Goal: Task Accomplishment & Management: Use online tool/utility

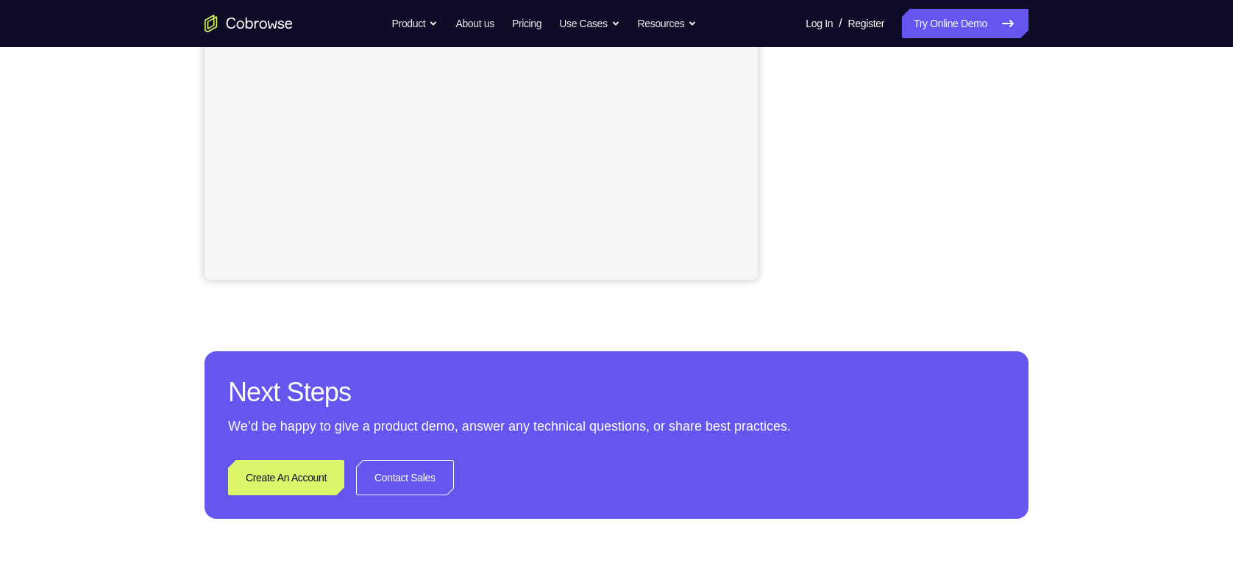
scroll to position [285, 0]
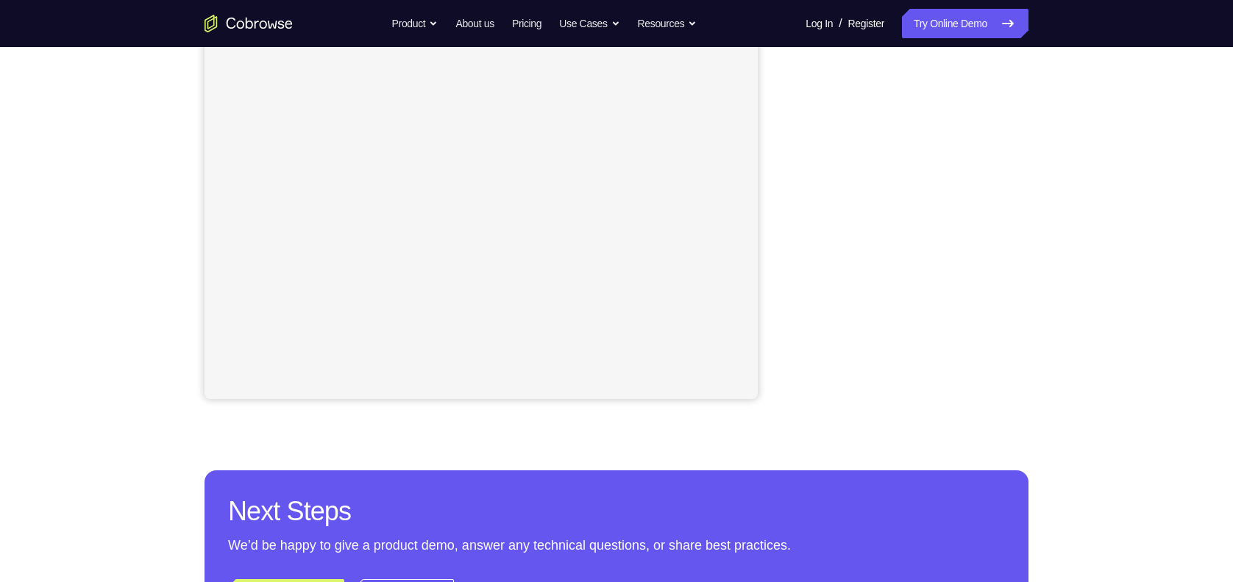
drag, startPoint x: 1034, startPoint y: 196, endPoint x: 786, endPoint y: 191, distance: 247.9
click at [786, 191] on div "Your Support Agent Your Customer Web iOS Android" at bounding box center [616, 128] width 824 height 543
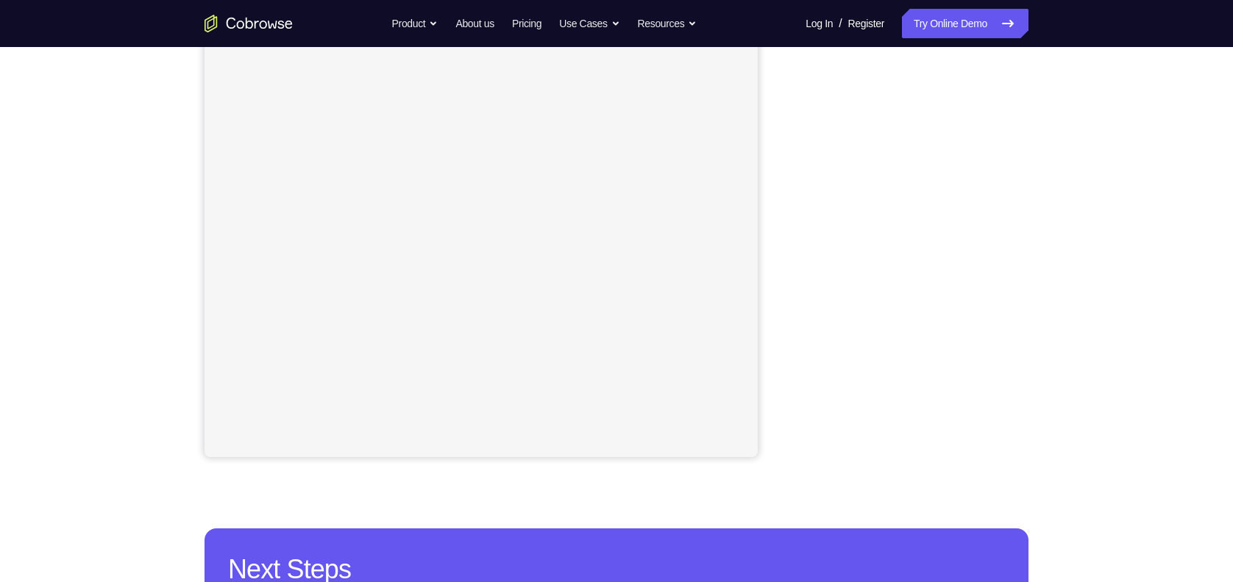
scroll to position [171, 0]
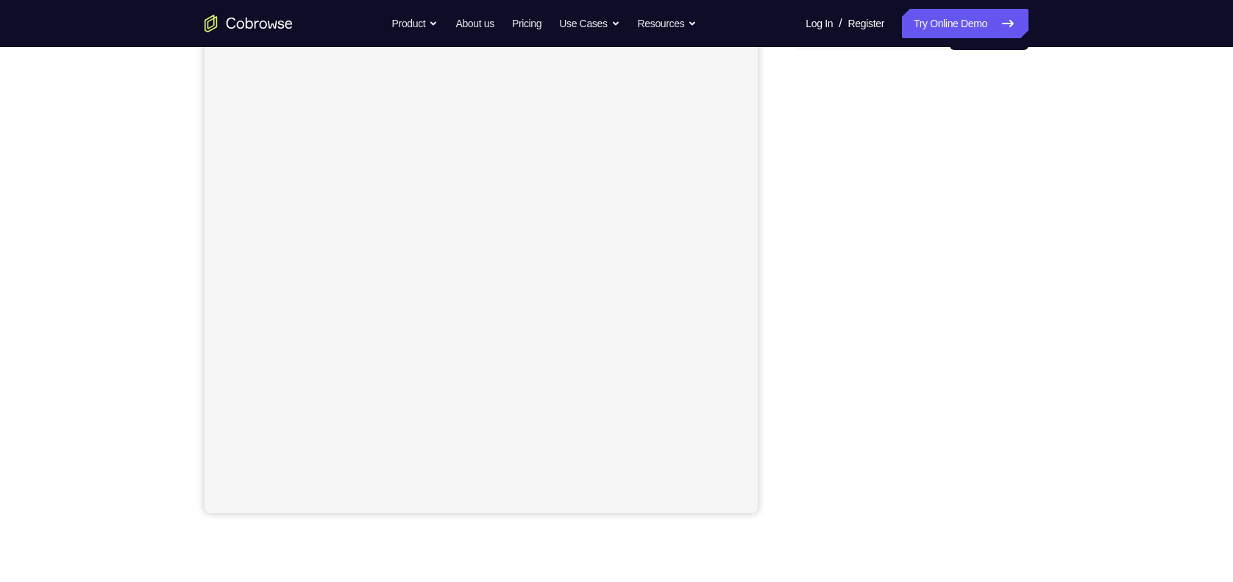
drag, startPoint x: 1020, startPoint y: 308, endPoint x: 782, endPoint y: 298, distance: 238.5
click at [782, 298] on div "Your Support Agent Your Customer Web iOS Android" at bounding box center [616, 242] width 824 height 543
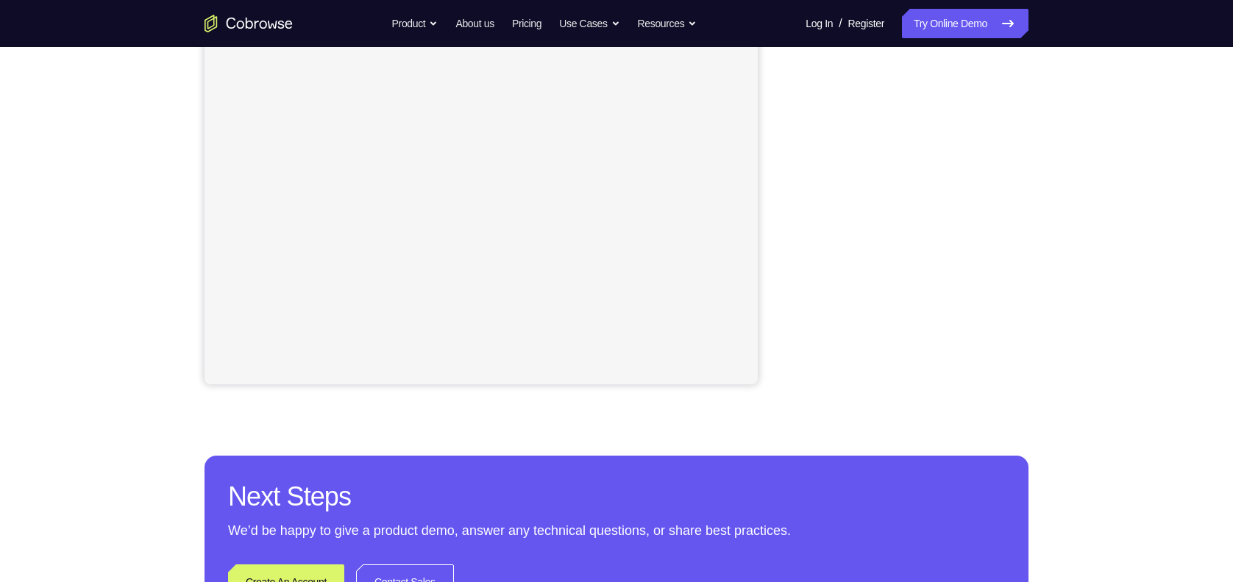
scroll to position [299, 0]
drag, startPoint x: 804, startPoint y: 57, endPoint x: 789, endPoint y: 231, distance: 174.2
click at [789, 231] on div "Your Support Agent Your Customer Web iOS Android" at bounding box center [616, 114] width 824 height 543
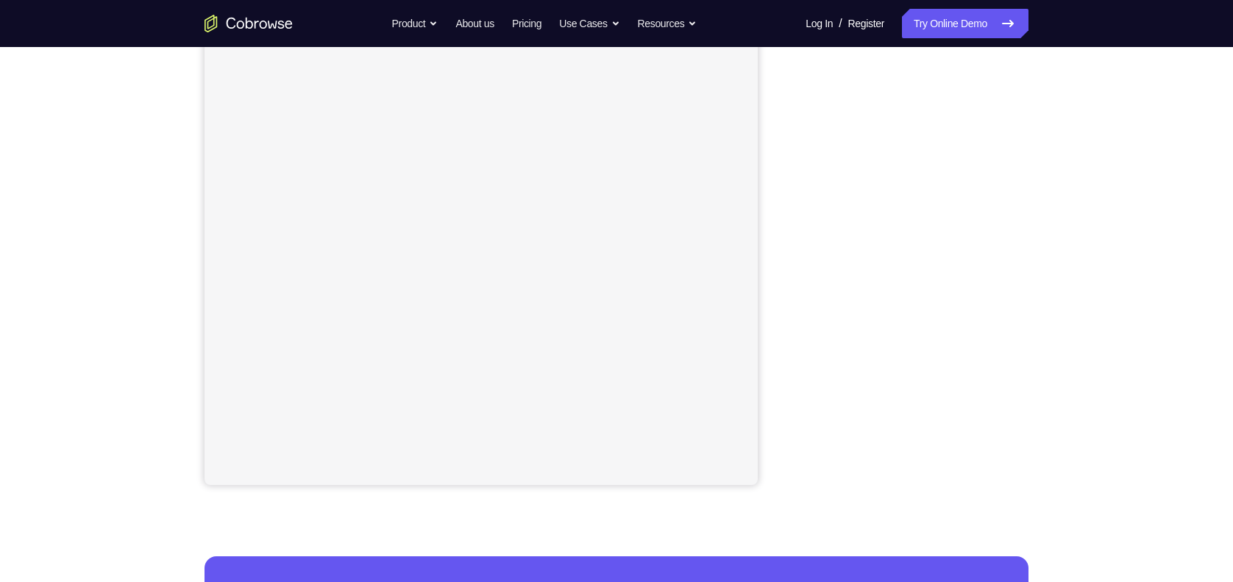
scroll to position [192, 0]
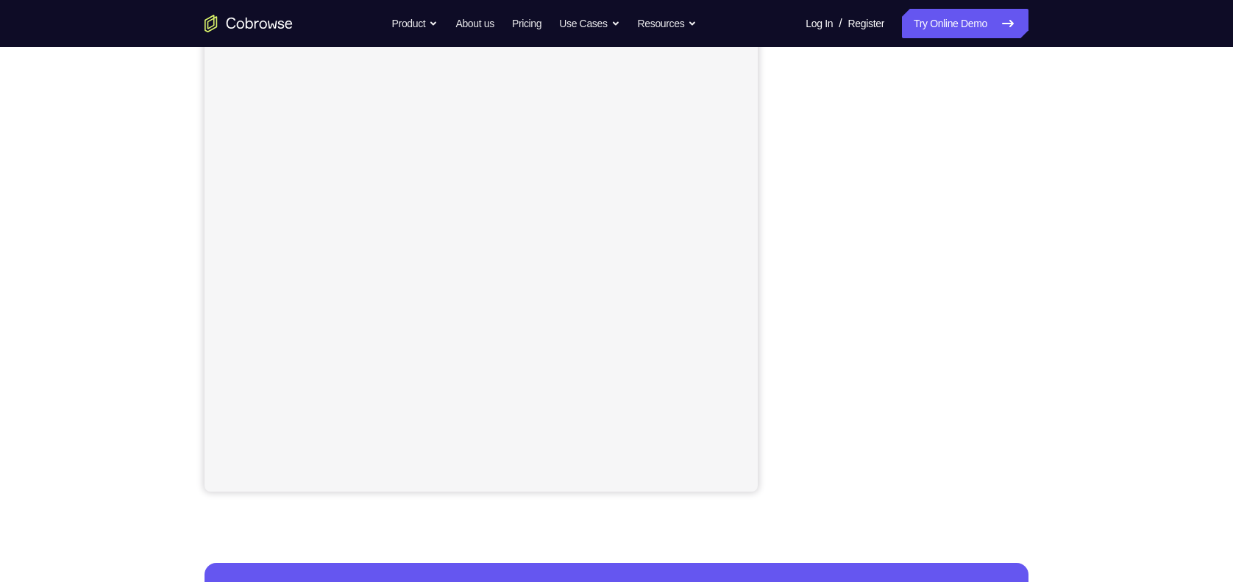
drag, startPoint x: 1016, startPoint y: 328, endPoint x: 771, endPoint y: 280, distance: 249.5
click at [771, 280] on div "Your Support Agent Your Customer Web iOS Android" at bounding box center [616, 220] width 824 height 543
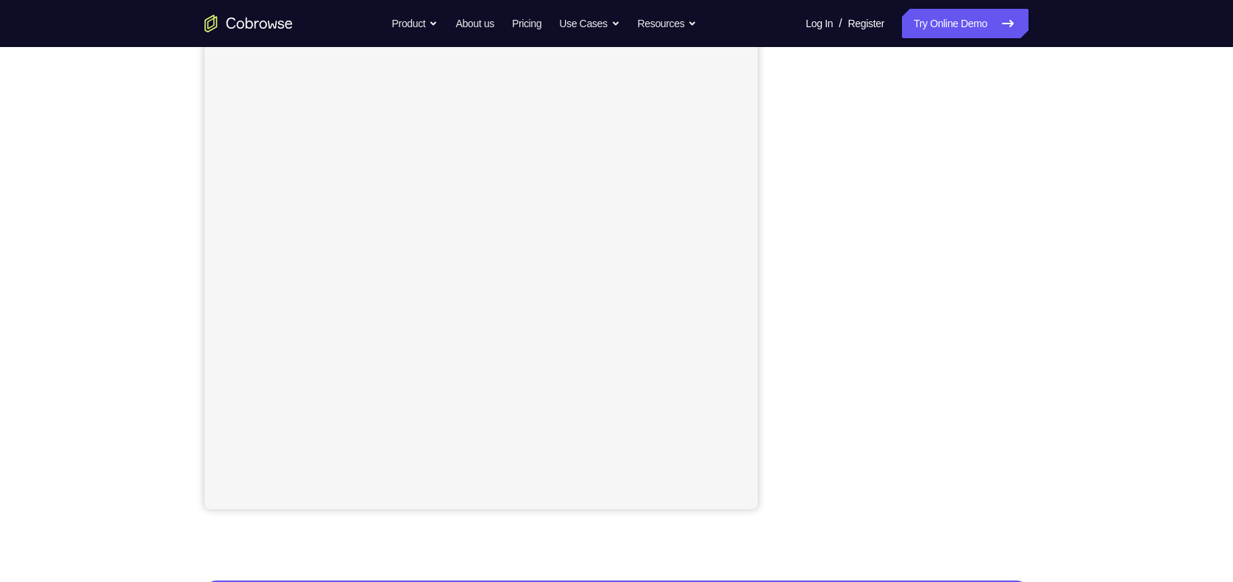
scroll to position [153, 0]
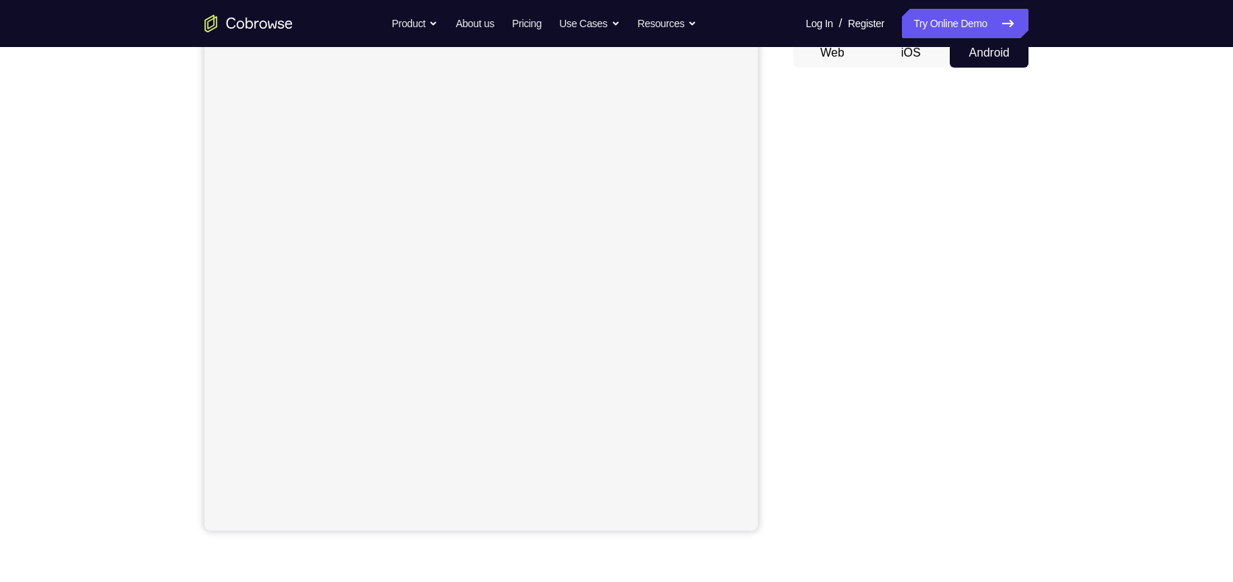
drag, startPoint x: 805, startPoint y: 296, endPoint x: 782, endPoint y: 286, distance: 24.3
click at [782, 286] on div "Your Support Agent Your Customer Web iOS Android" at bounding box center [616, 259] width 824 height 543
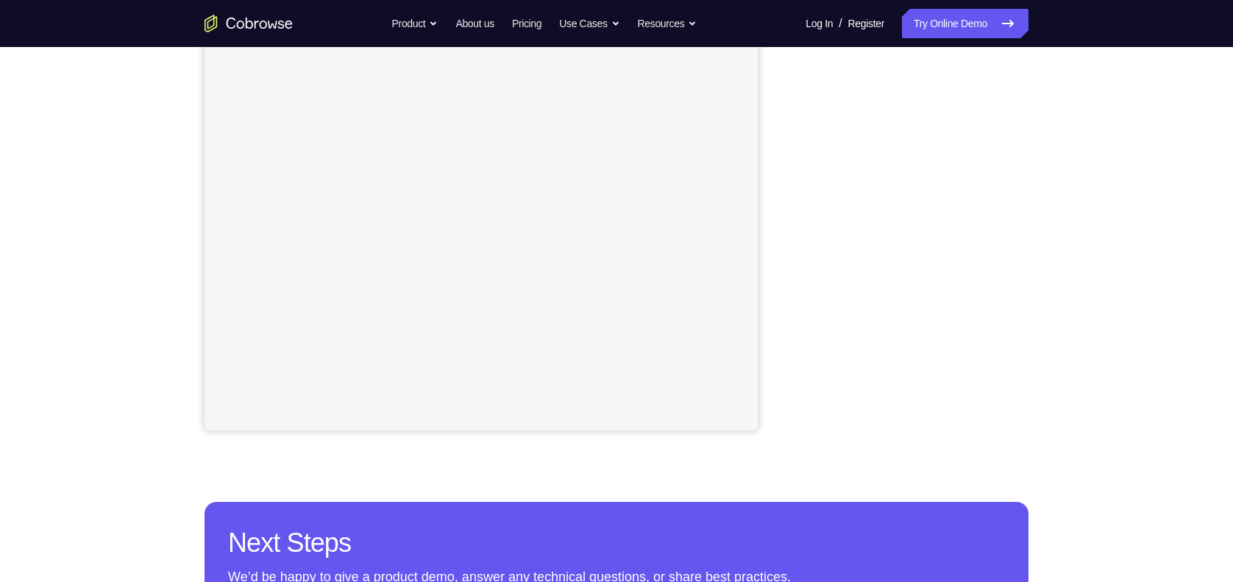
scroll to position [249, 0]
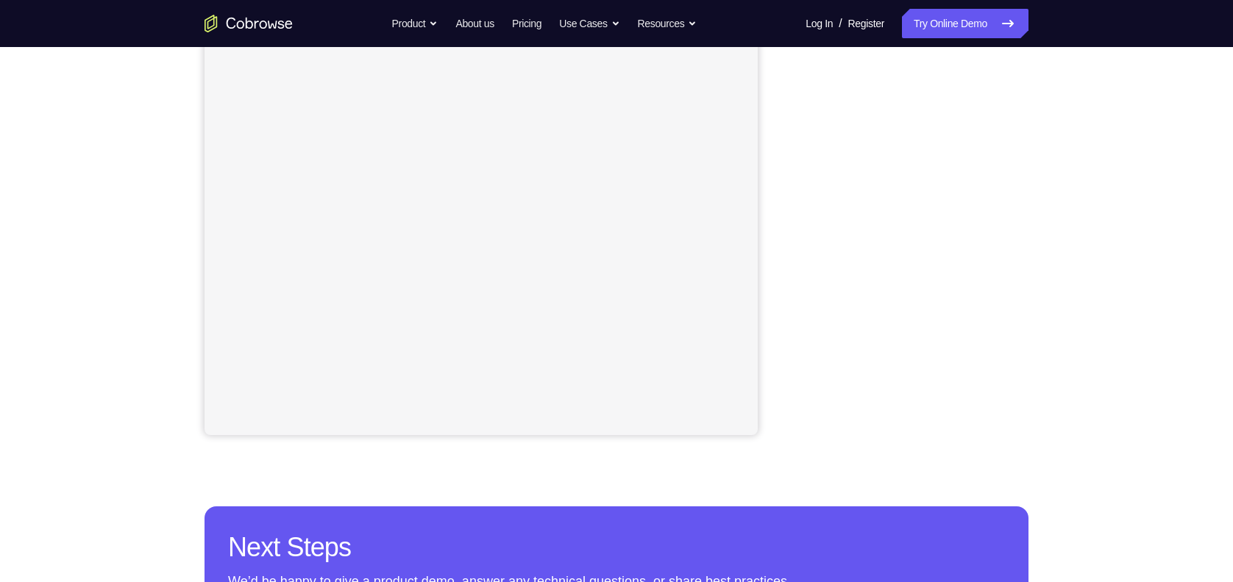
drag, startPoint x: 1039, startPoint y: 219, endPoint x: 789, endPoint y: 289, distance: 259.6
click at [789, 289] on div "Your Support Agent Your Customer Web iOS Android" at bounding box center [616, 164] width 824 height 543
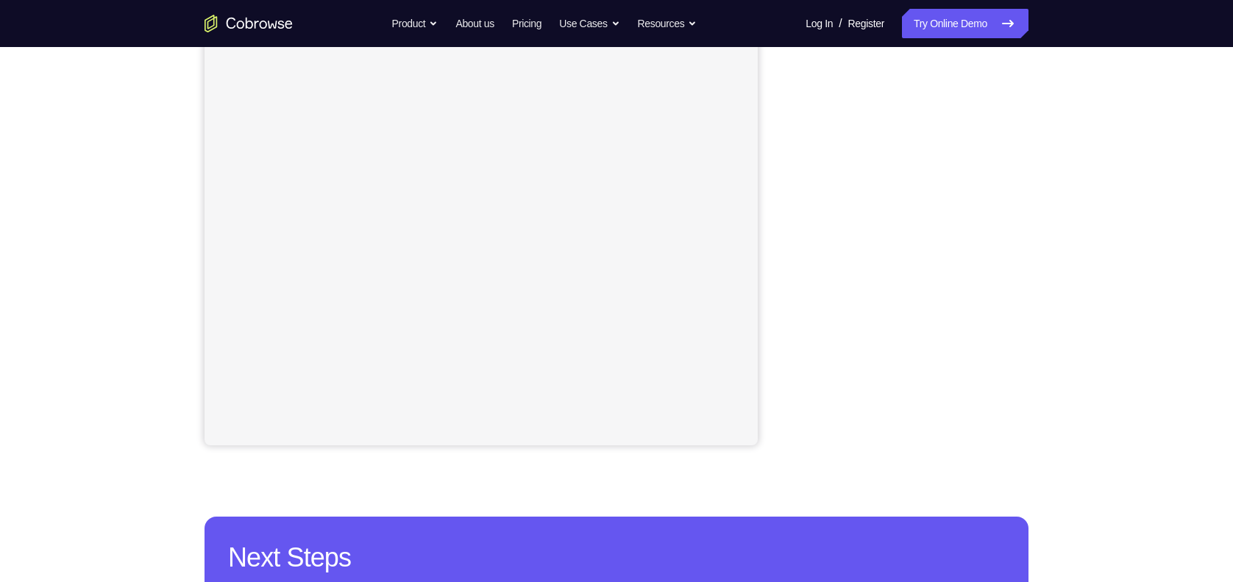
scroll to position [238, 0]
drag, startPoint x: 851, startPoint y: 348, endPoint x: 796, endPoint y: 289, distance: 80.1
click at [791, 288] on div "Your Support Agent Your Customer Web iOS Android" at bounding box center [616, 175] width 824 height 543
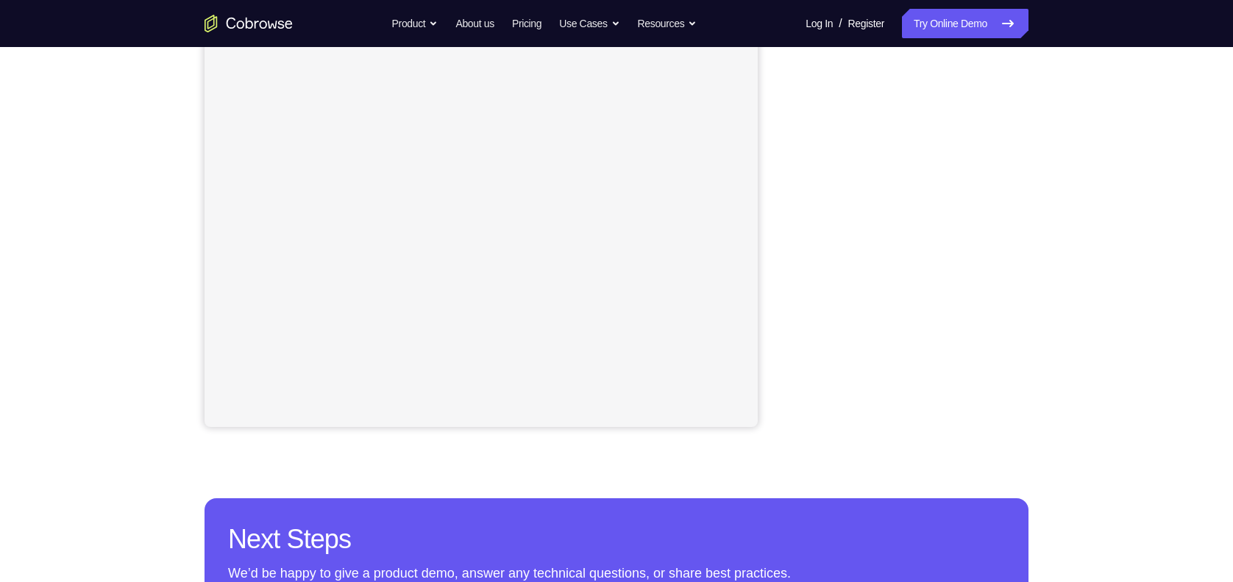
scroll to position [257, 0]
drag, startPoint x: 1033, startPoint y: 269, endPoint x: 788, endPoint y: 240, distance: 246.6
click at [788, 240] on div "Your Support Agent Your Customer Web iOS Android" at bounding box center [616, 155] width 824 height 543
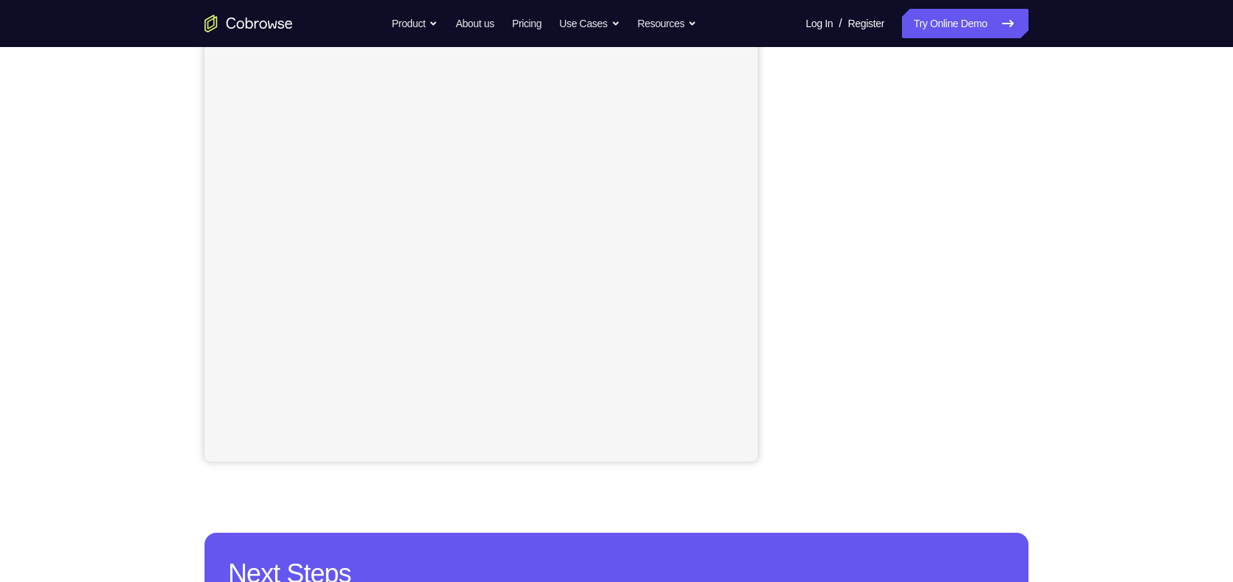
scroll to position [216, 0]
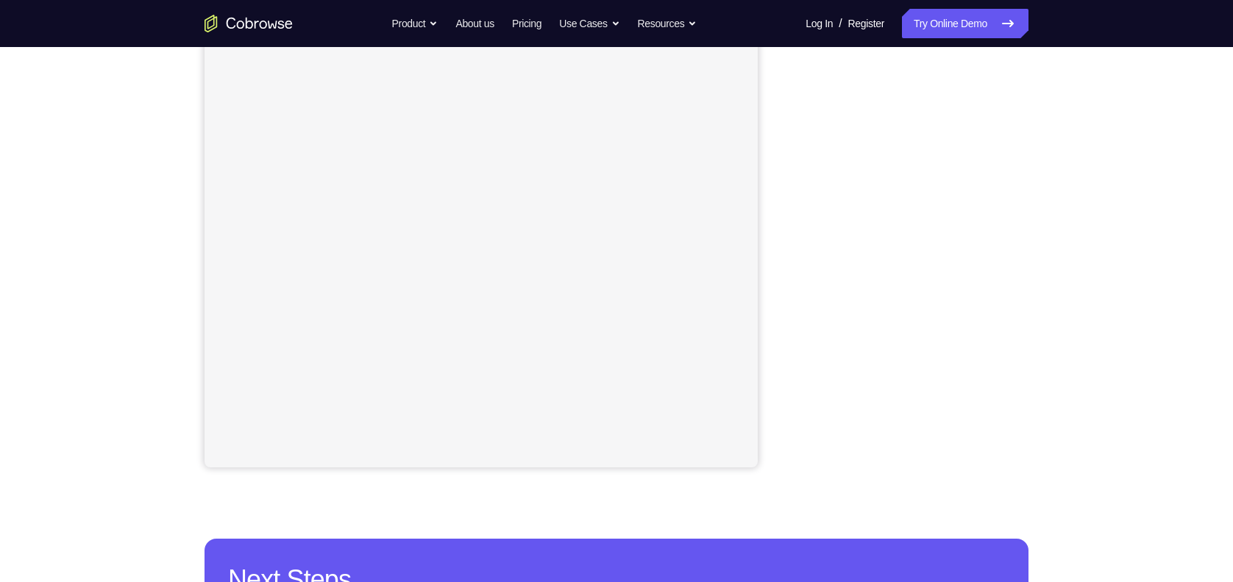
drag, startPoint x: 807, startPoint y: 483, endPoint x: 783, endPoint y: 218, distance: 266.5
click at [783, 218] on div "Your Support Agent Your Customer Web iOS Android" at bounding box center [616, 196] width 824 height 543
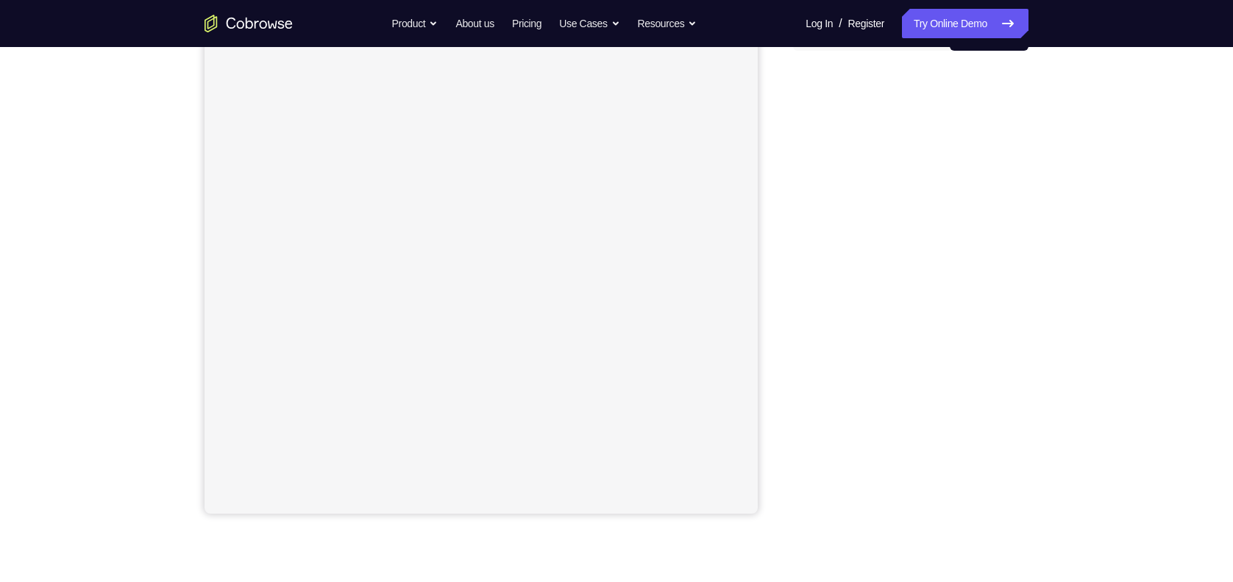
scroll to position [169, 0]
drag, startPoint x: 771, startPoint y: 223, endPoint x: 1038, endPoint y: 490, distance: 378.1
click at [1038, 490] on div "Your Support Agent Your Customer Web iOS Android Next Steps We’d be happy to gi…" at bounding box center [616, 363] width 941 height 970
drag, startPoint x: 1026, startPoint y: 491, endPoint x: 780, endPoint y: 204, distance: 377.5
click at [780, 204] on div "Your Support Agent Your Customer Web iOS Android" at bounding box center [616, 243] width 824 height 543
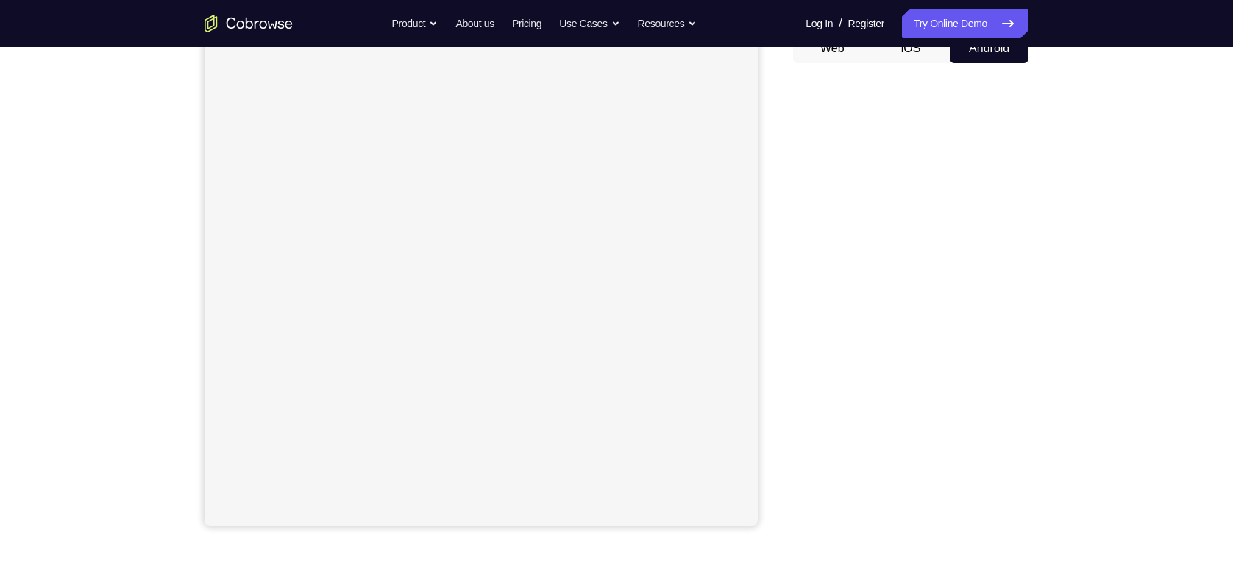
scroll to position [158, 0]
drag, startPoint x: 799, startPoint y: 234, endPoint x: 780, endPoint y: 303, distance: 71.9
click at [780, 303] on div "Your Support Agent Your Customer Web iOS Android" at bounding box center [616, 254] width 824 height 543
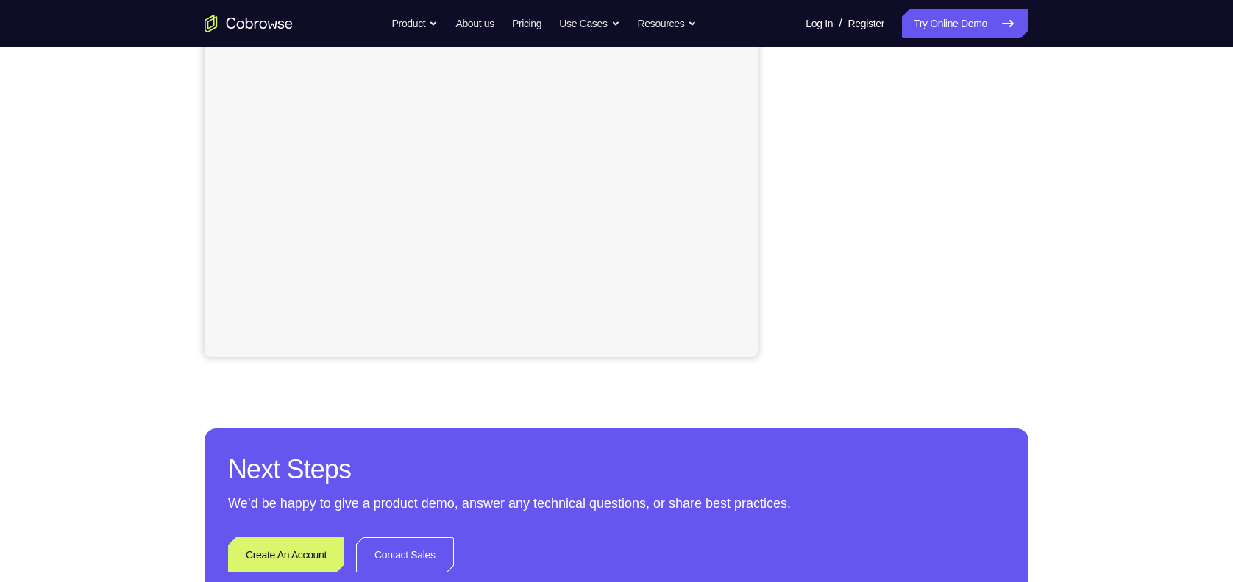
scroll to position [85, 0]
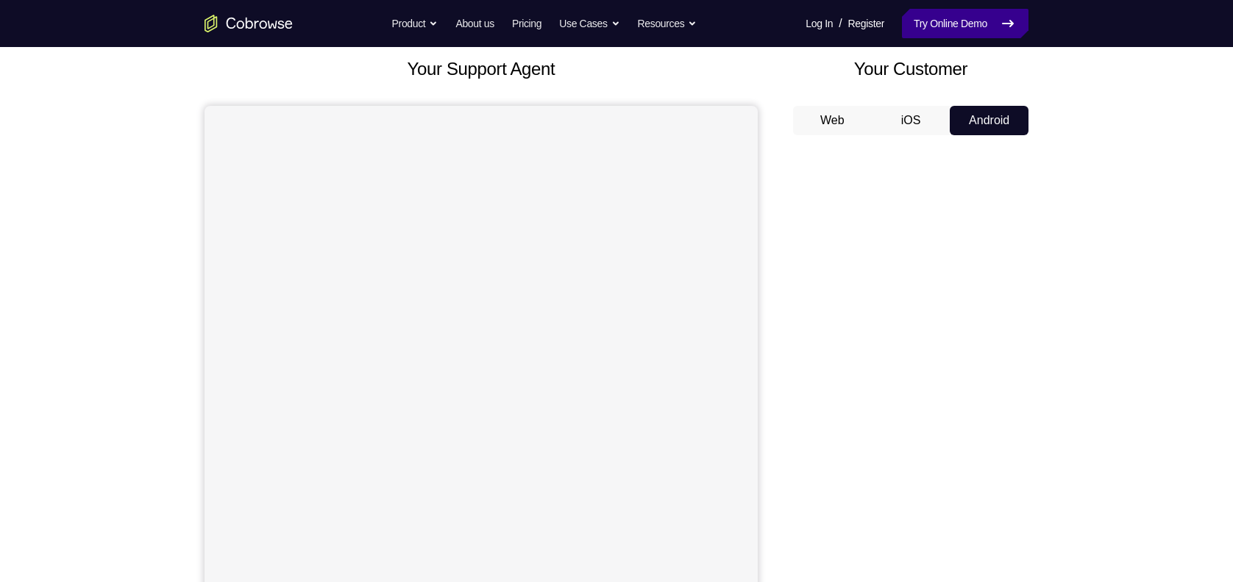
click at [958, 32] on link "Try Online Demo" at bounding box center [965, 23] width 126 height 29
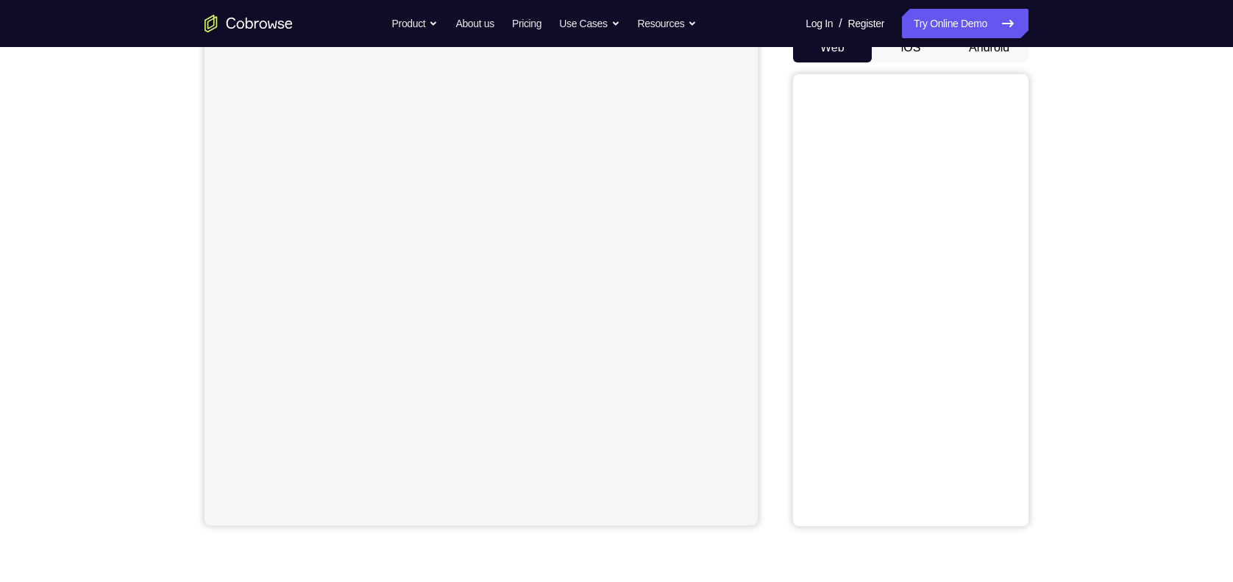
scroll to position [159, 0]
click at [923, 26] on link "Try Online Demo" at bounding box center [965, 23] width 126 height 29
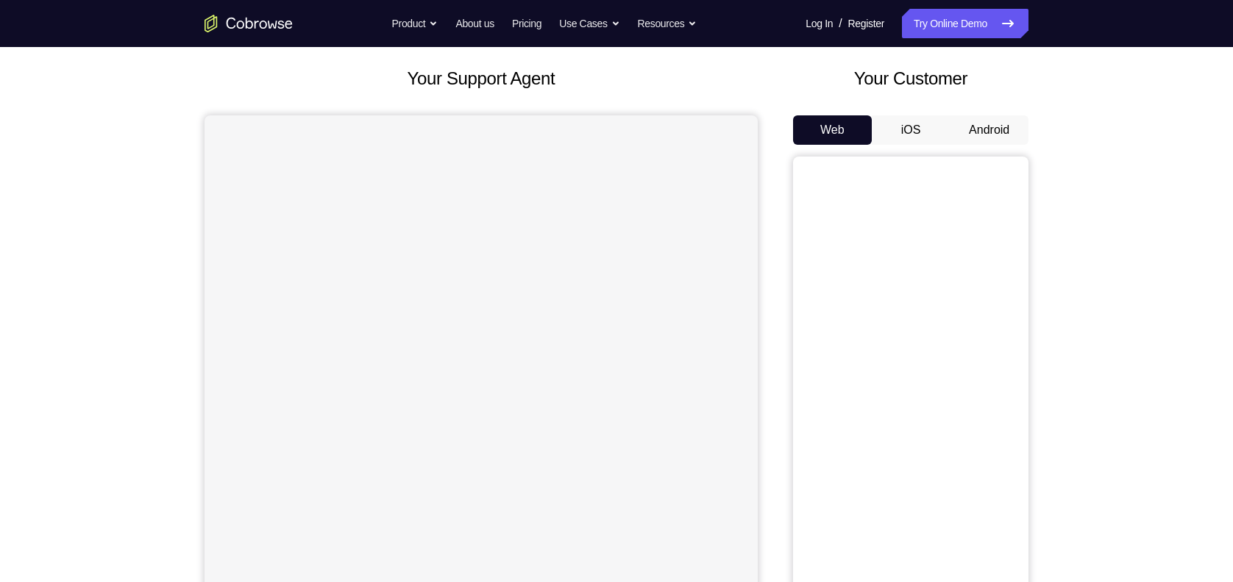
scroll to position [80, 0]
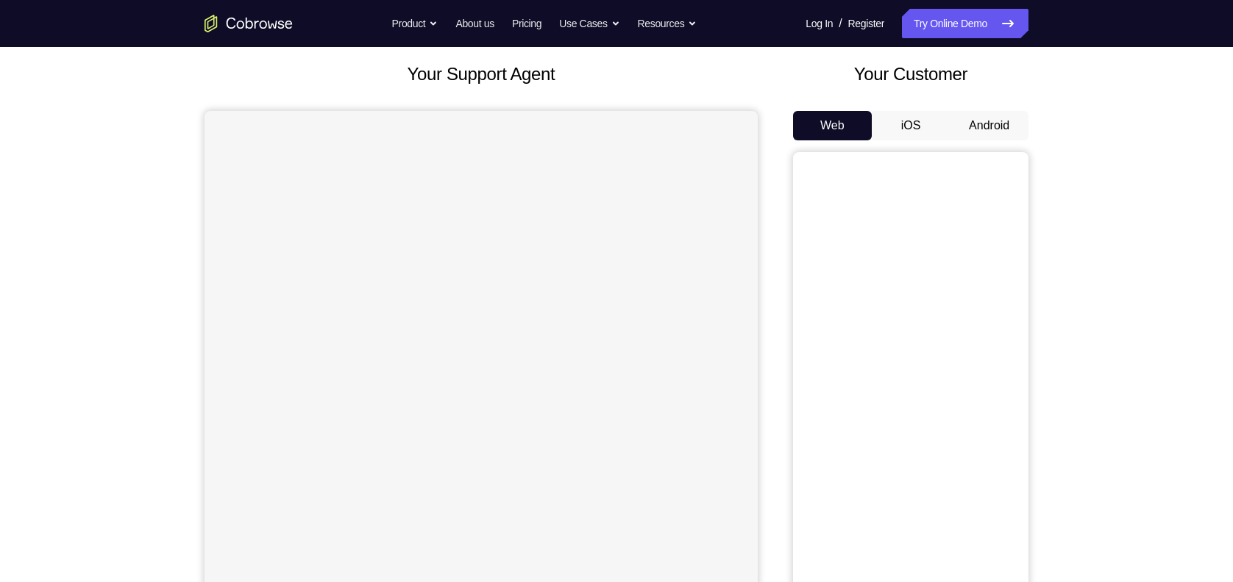
click at [977, 123] on button "Android" at bounding box center [988, 125] width 79 height 29
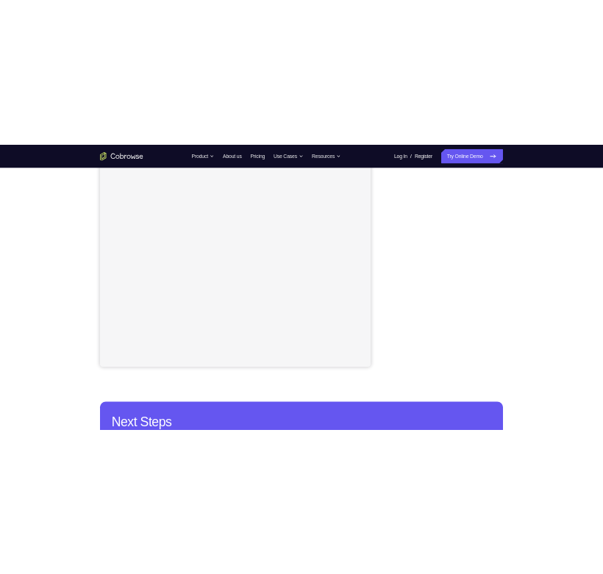
scroll to position [193, 0]
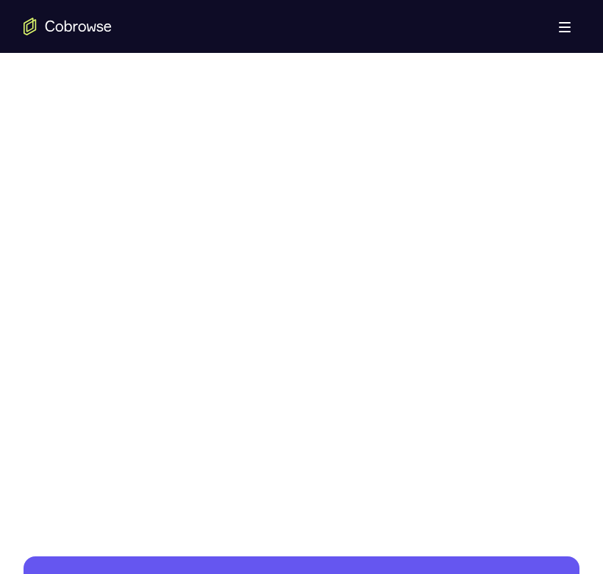
scroll to position [777, 0]
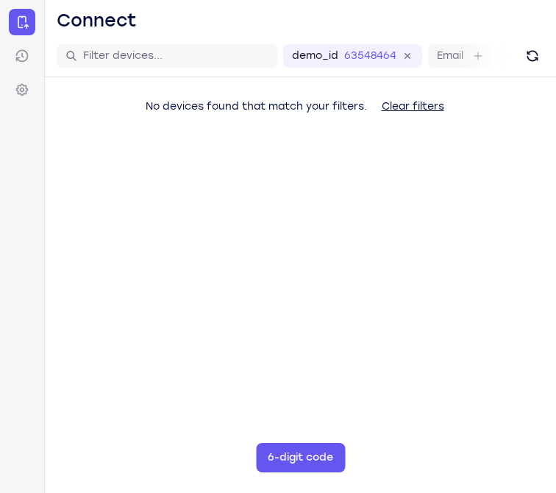
drag, startPoint x: 407, startPoint y: 392, endPoint x: 435, endPoint y: 369, distance: 36.6
click at [435, 369] on main "demo_id 635484644 635484644 Email User ID Device ID Device name 6-digit code Co…" at bounding box center [300, 281] width 511 height 493
